Goal: Information Seeking & Learning: Understand process/instructions

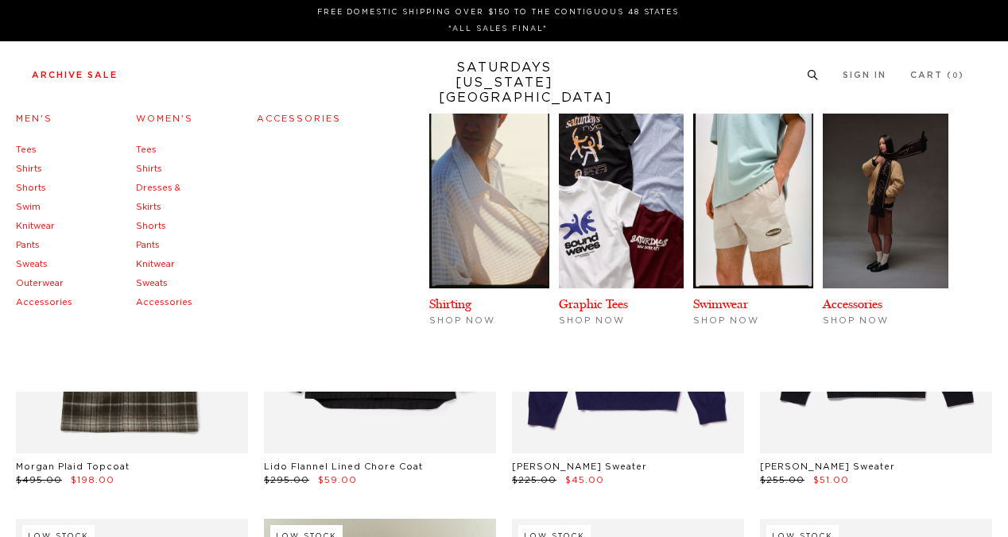
click at [32, 247] on link "Pants" at bounding box center [28, 245] width 24 height 9
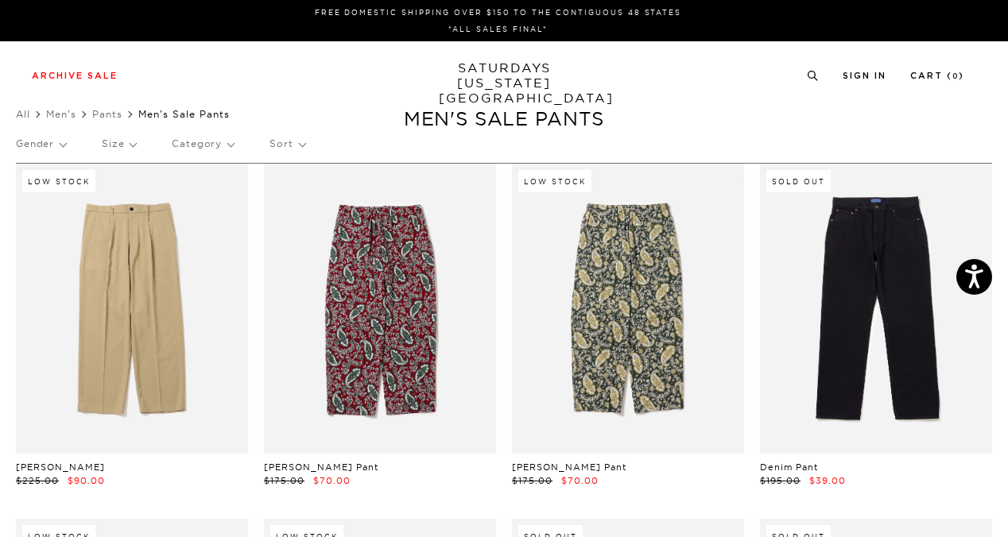
click at [505, 71] on link "SATURDAYS NEW YORK CITY" at bounding box center [504, 82] width 131 height 45
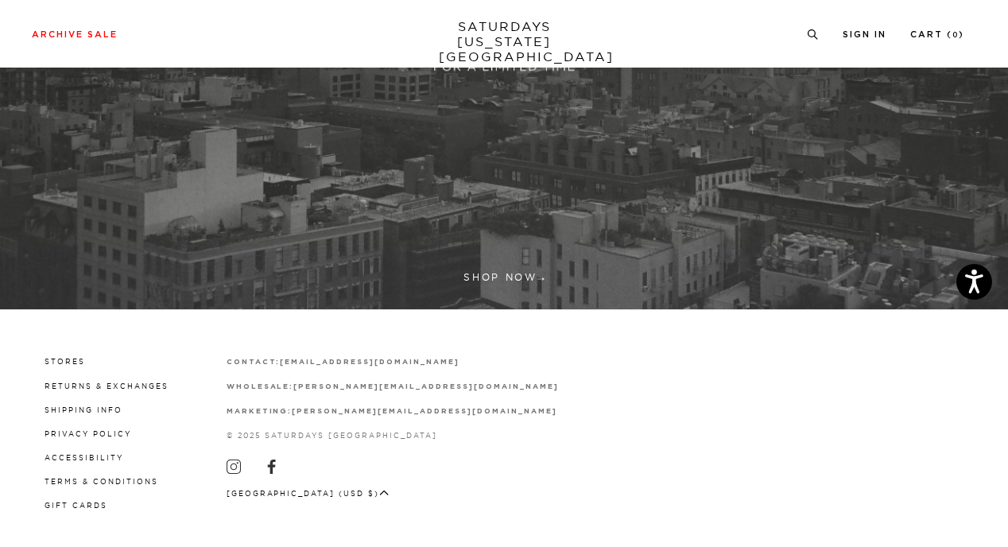
scroll to position [426, 0]
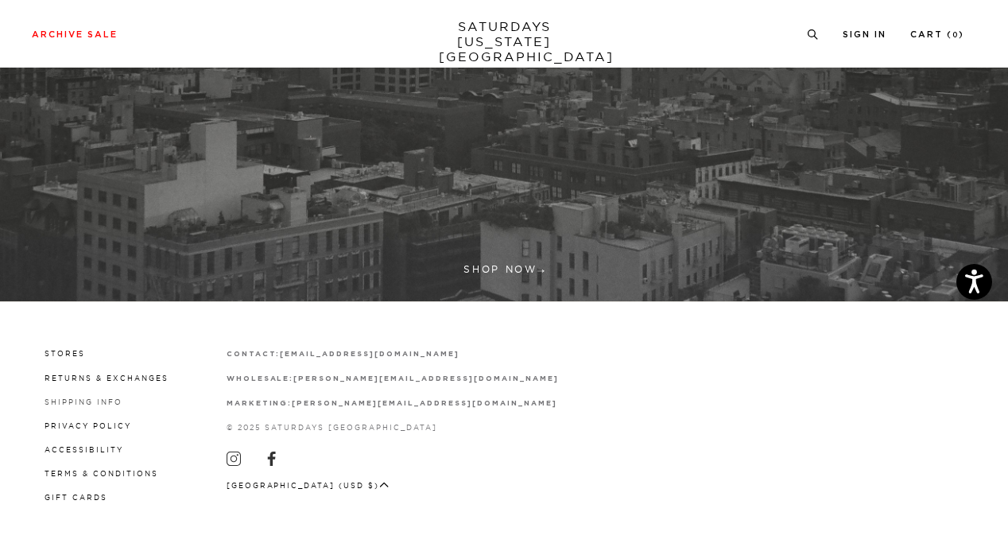
click at [115, 399] on link "Shipping Info" at bounding box center [84, 401] width 78 height 9
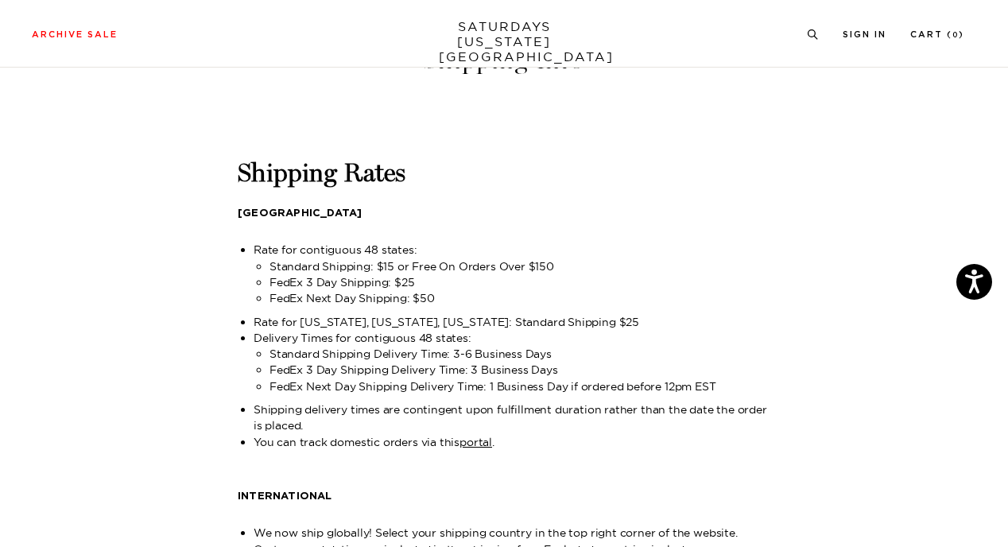
scroll to position [226, 0]
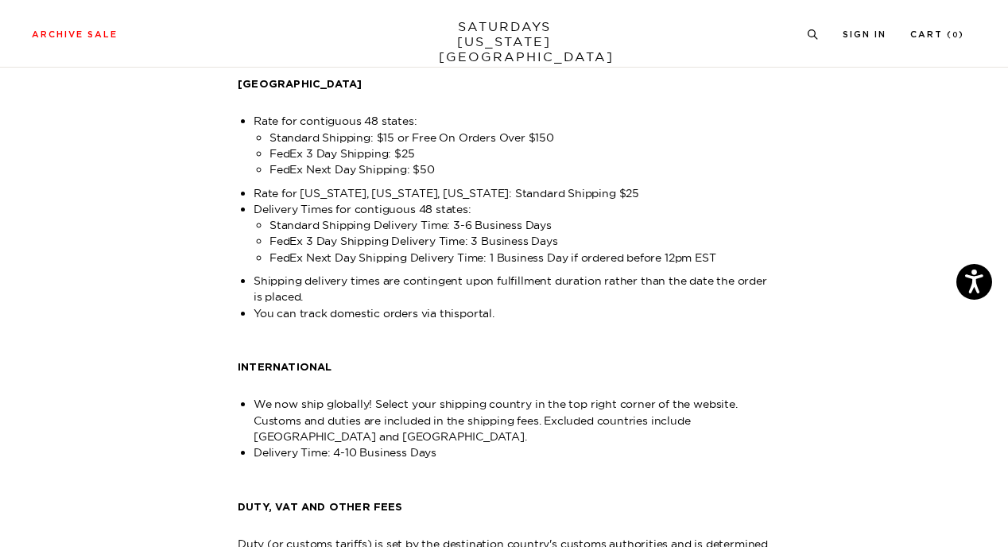
click at [481, 315] on link "portal" at bounding box center [475, 313] width 33 height 14
